Goal: Task Accomplishment & Management: Manage account settings

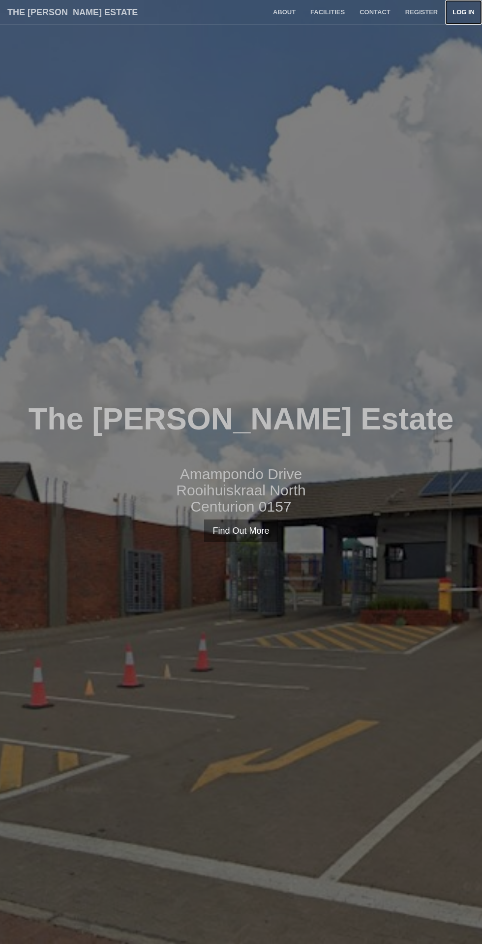
click at [461, 11] on link "Log in" at bounding box center [463, 12] width 37 height 25
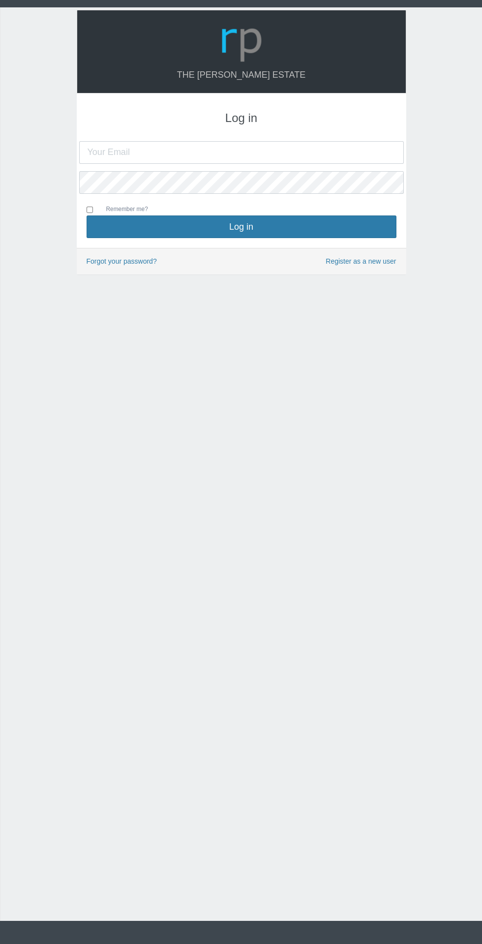
click at [107, 153] on input "text" at bounding box center [241, 152] width 325 height 23
type input "gerhardlouw@yahoo.com"
click at [87, 216] on button "Log in" at bounding box center [242, 227] width 310 height 23
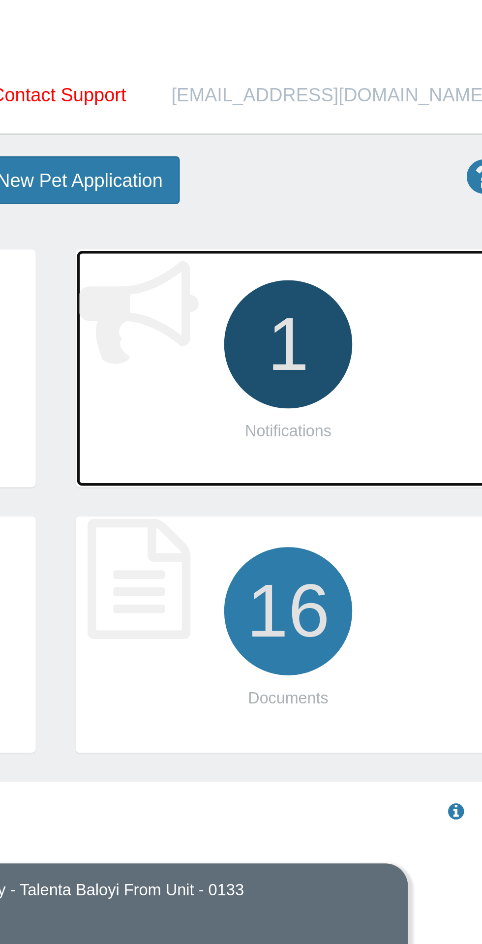
click at [399, 126] on icon "1" at bounding box center [388, 126] width 55 height 55
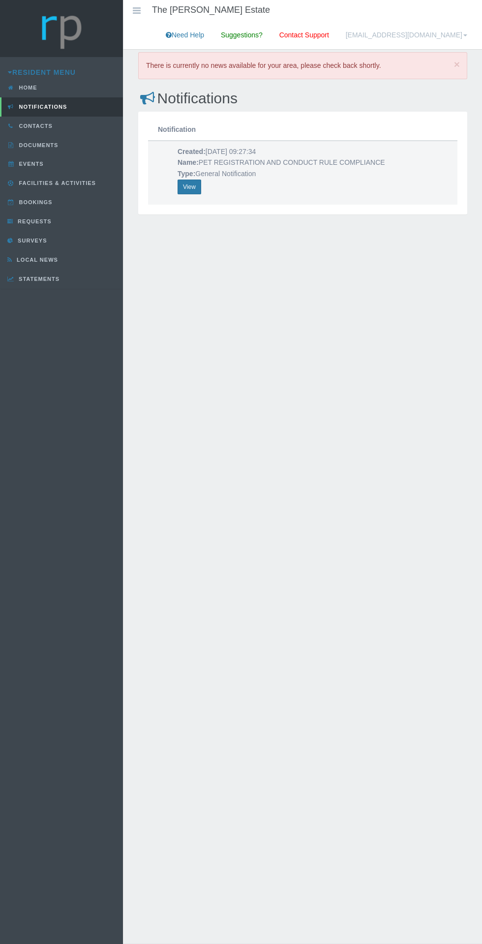
click at [321, 299] on div "× There is currently no news available for your area, please check back shortly…" at bounding box center [302, 507] width 359 height 914
